Goal: Information Seeking & Learning: Learn about a topic

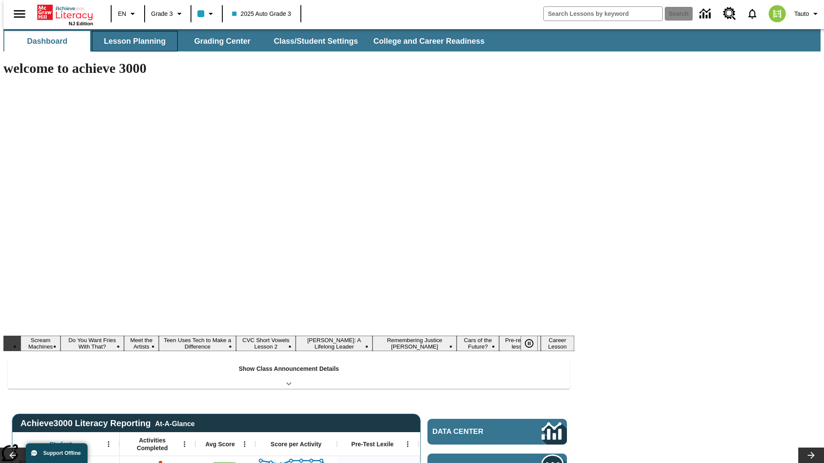
click at [131, 41] on button "Lesson Planning" at bounding box center [135, 41] width 86 height 21
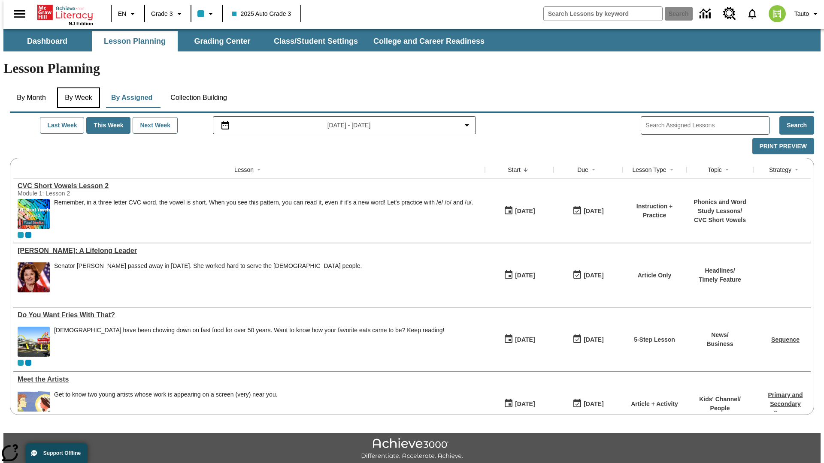
click at [77, 88] on button "By Week" at bounding box center [78, 98] width 43 height 21
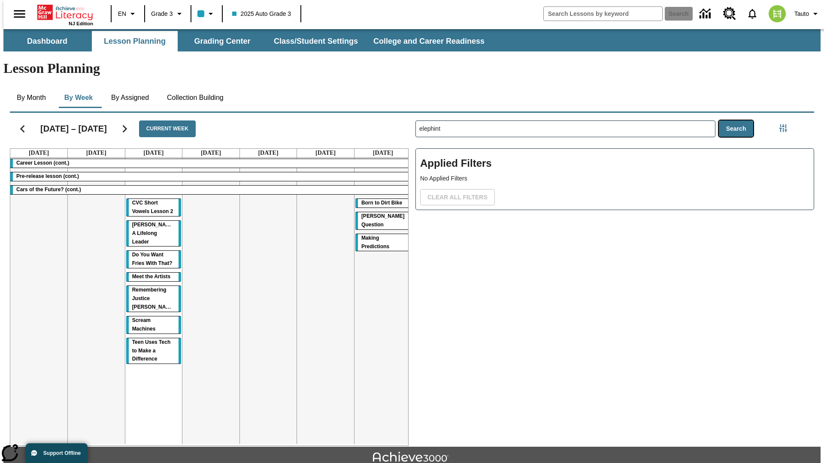
click at [738, 121] on button "Search" at bounding box center [736, 129] width 35 height 17
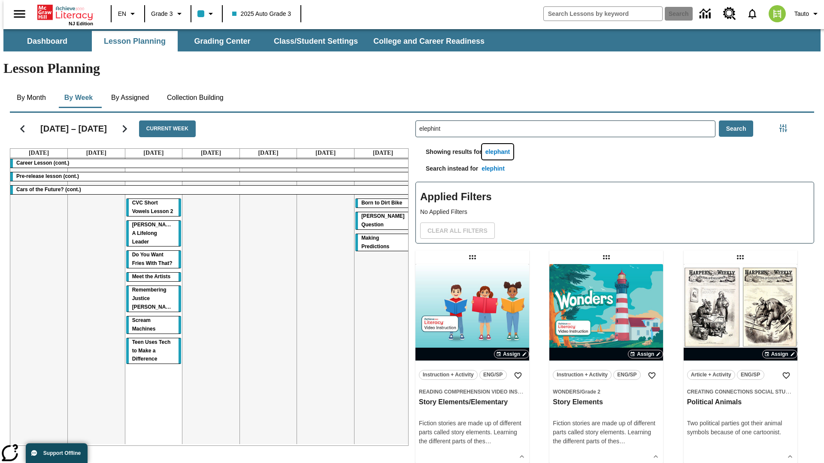
click at [499, 144] on button "elephant" at bounding box center [498, 152] width 32 height 16
type input "elephant"
